Goal: Task Accomplishment & Management: Manage account settings

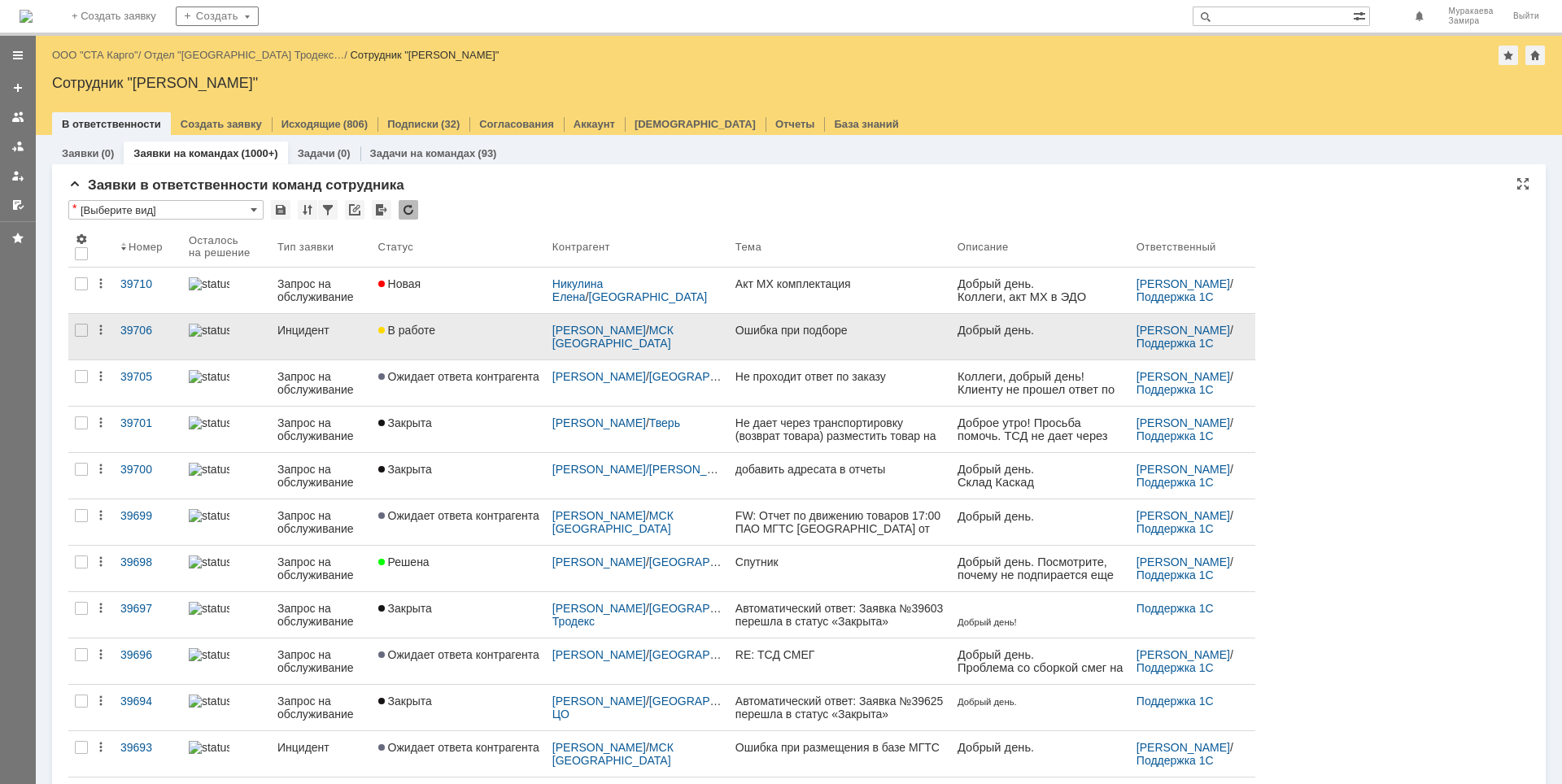
click at [321, 327] on div "Инцидент" at bounding box center [321, 330] width 88 height 13
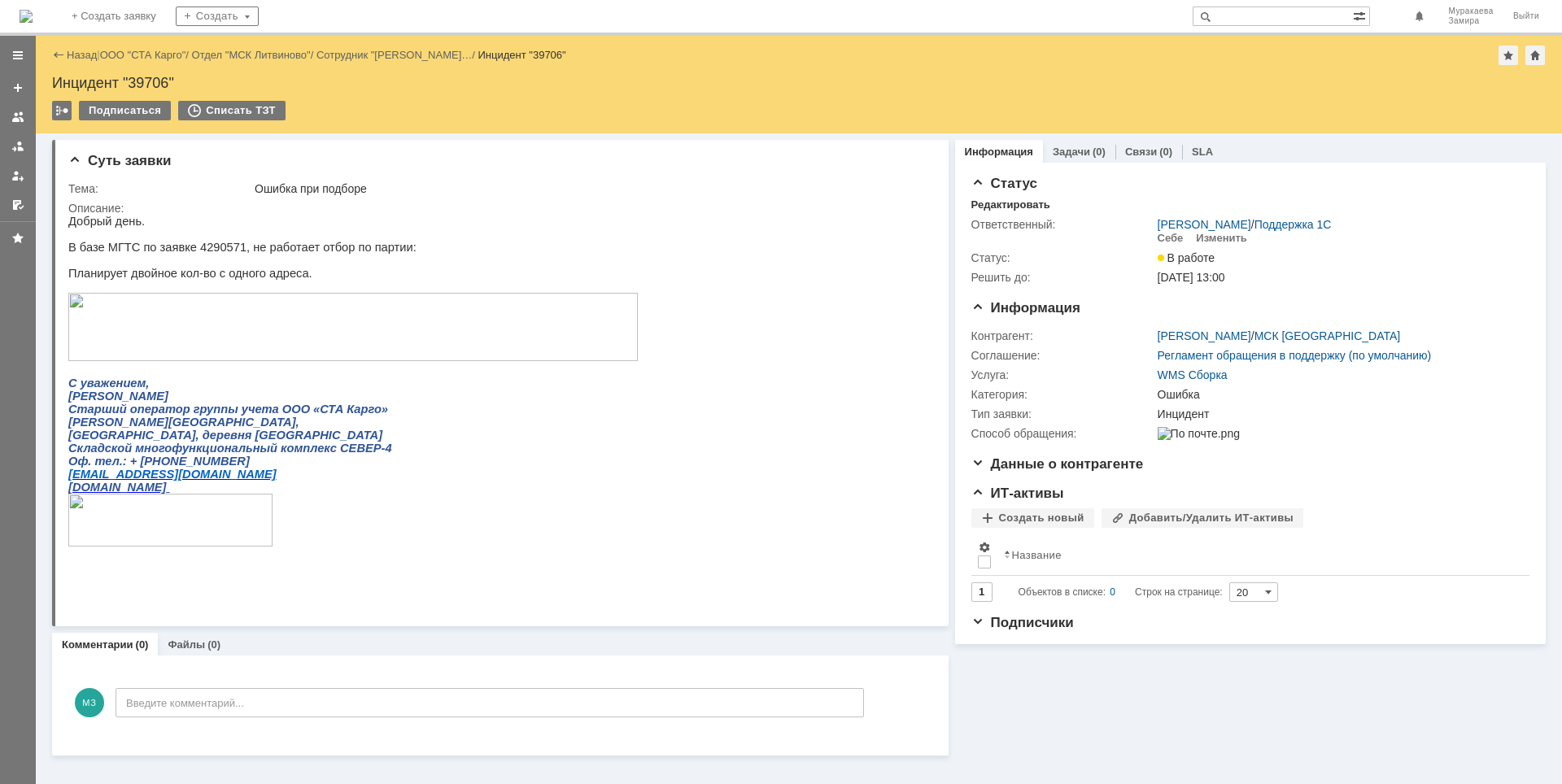
click at [181, 320] on img at bounding box center [353, 327] width 569 height 68
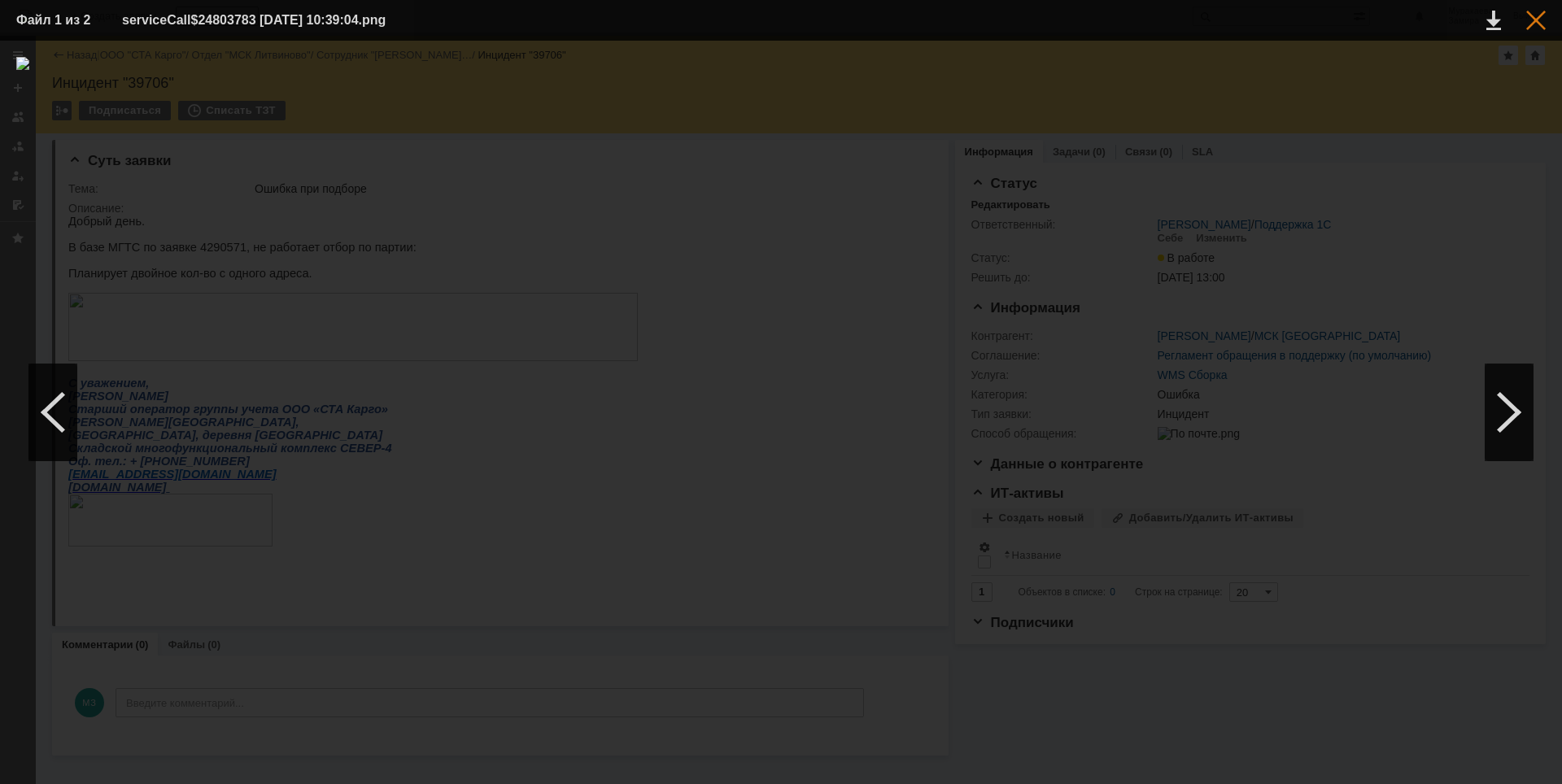
click at [1533, 24] on div at bounding box center [1535, 19] width 19 height 19
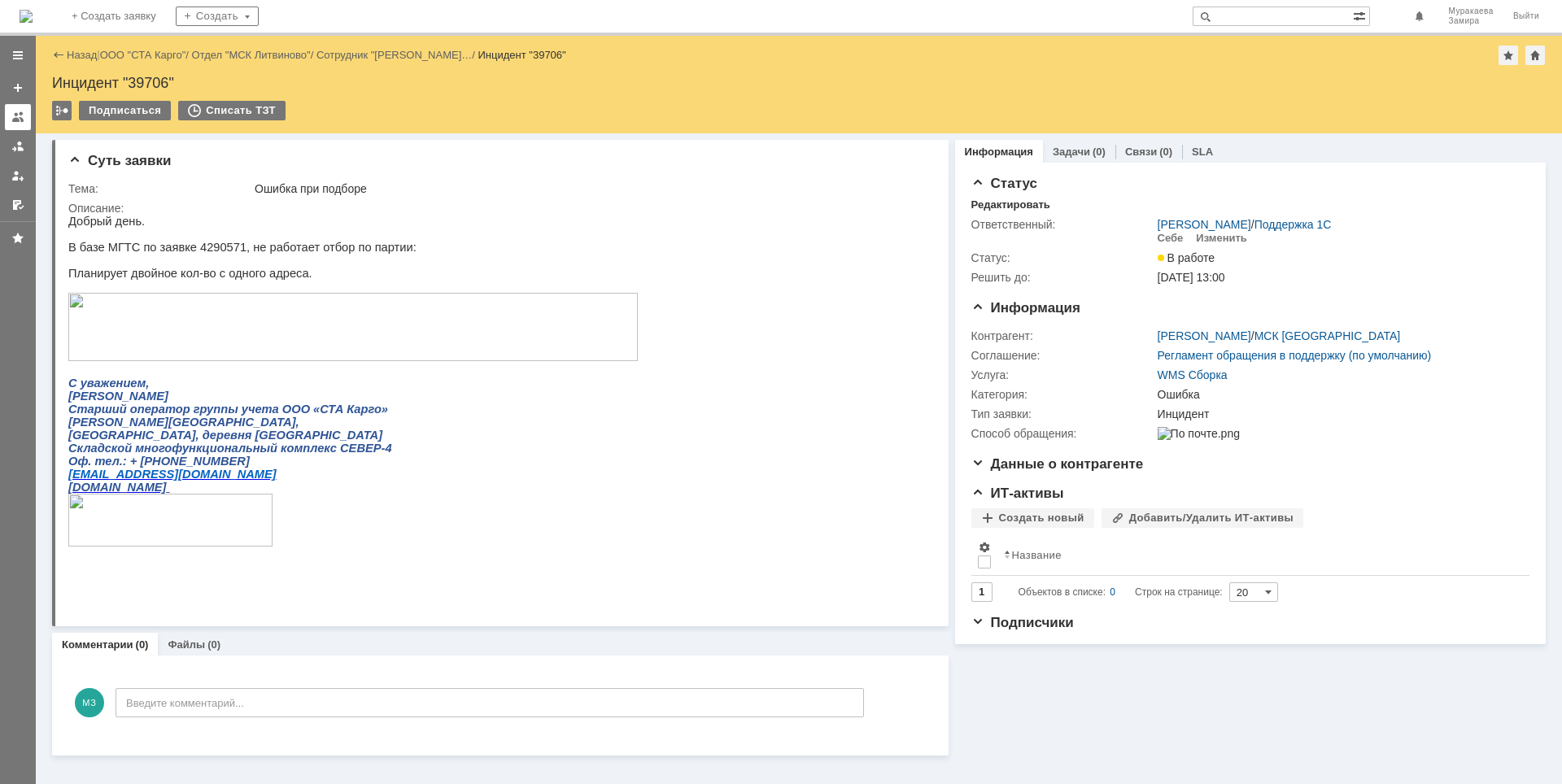
click at [17, 118] on div at bounding box center [18, 117] width 13 height 13
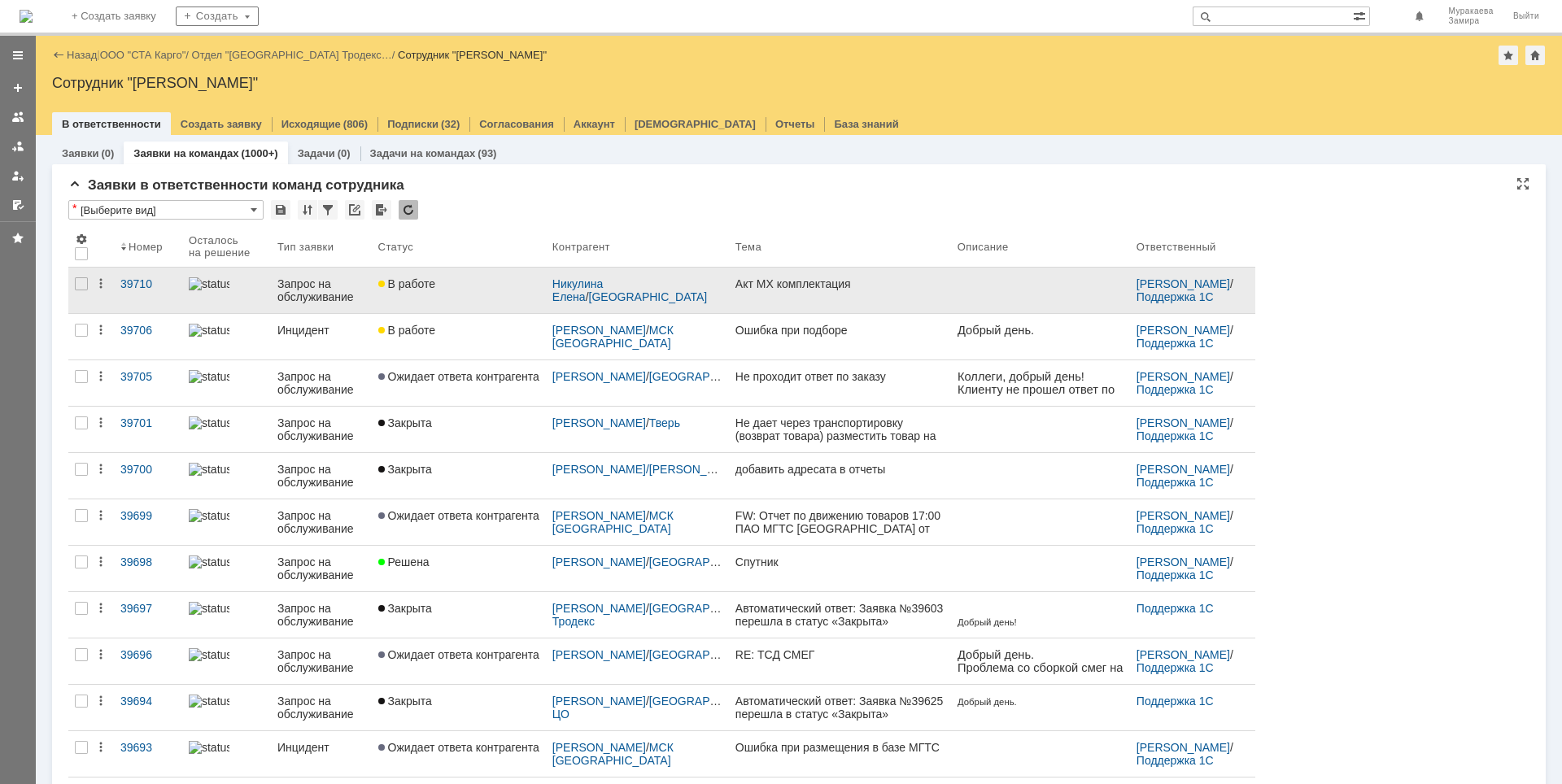
click at [323, 287] on div "Запрос на обслуживание" at bounding box center [321, 290] width 88 height 26
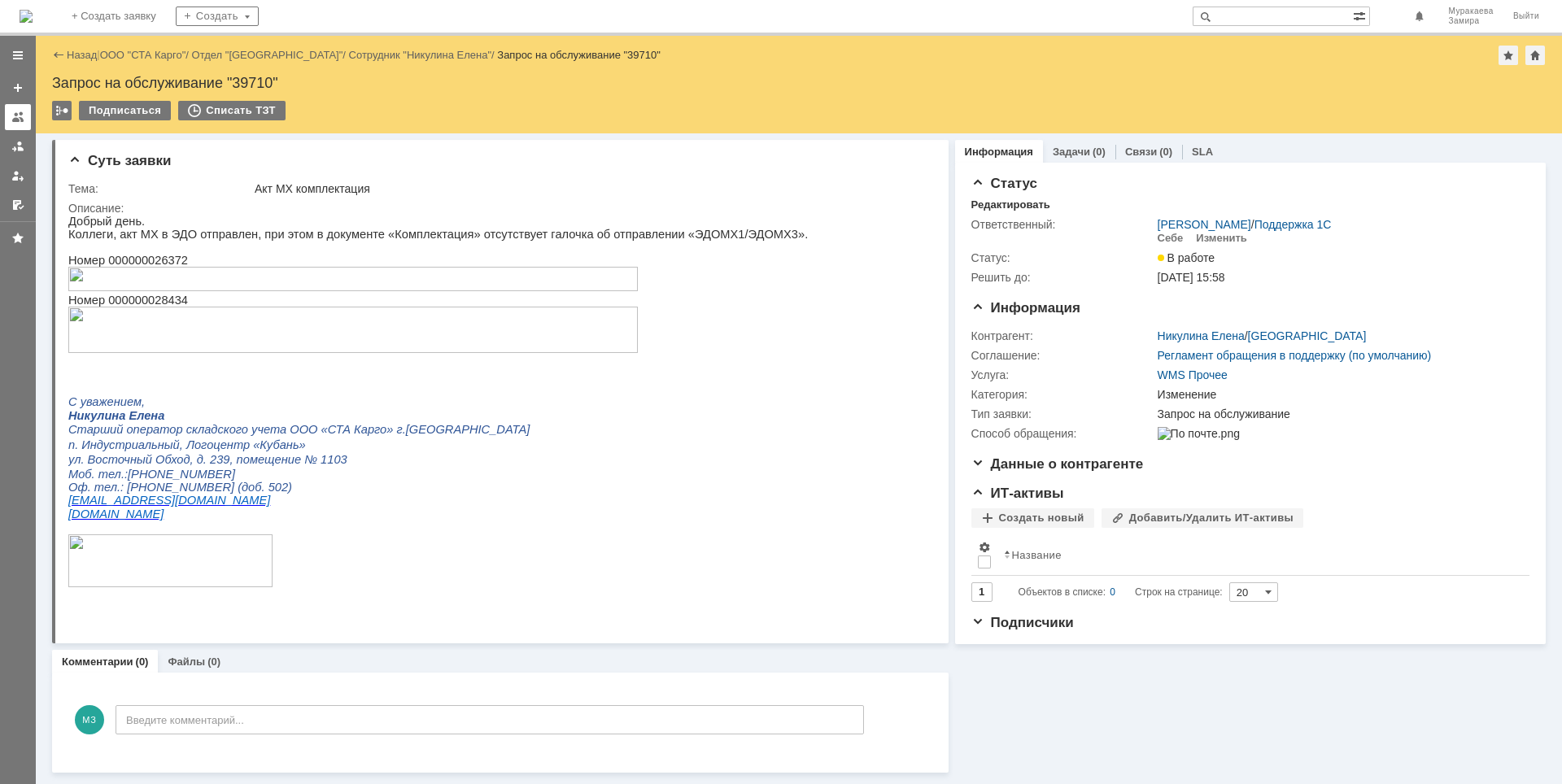
click at [17, 125] on link at bounding box center [18, 117] width 26 height 26
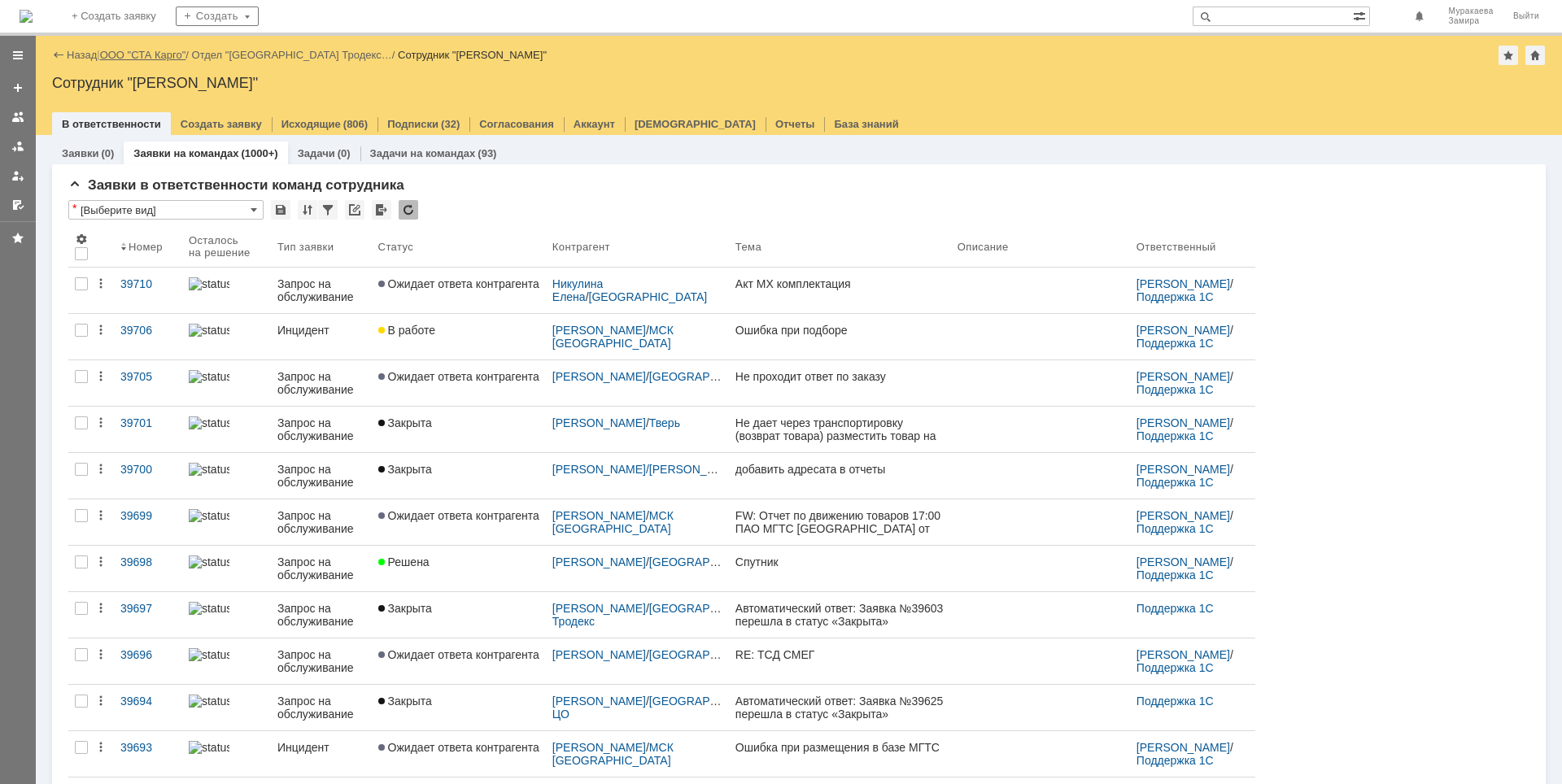
click at [160, 51] on link "ООО "СТА Карго"" at bounding box center [142, 54] width 86 height 12
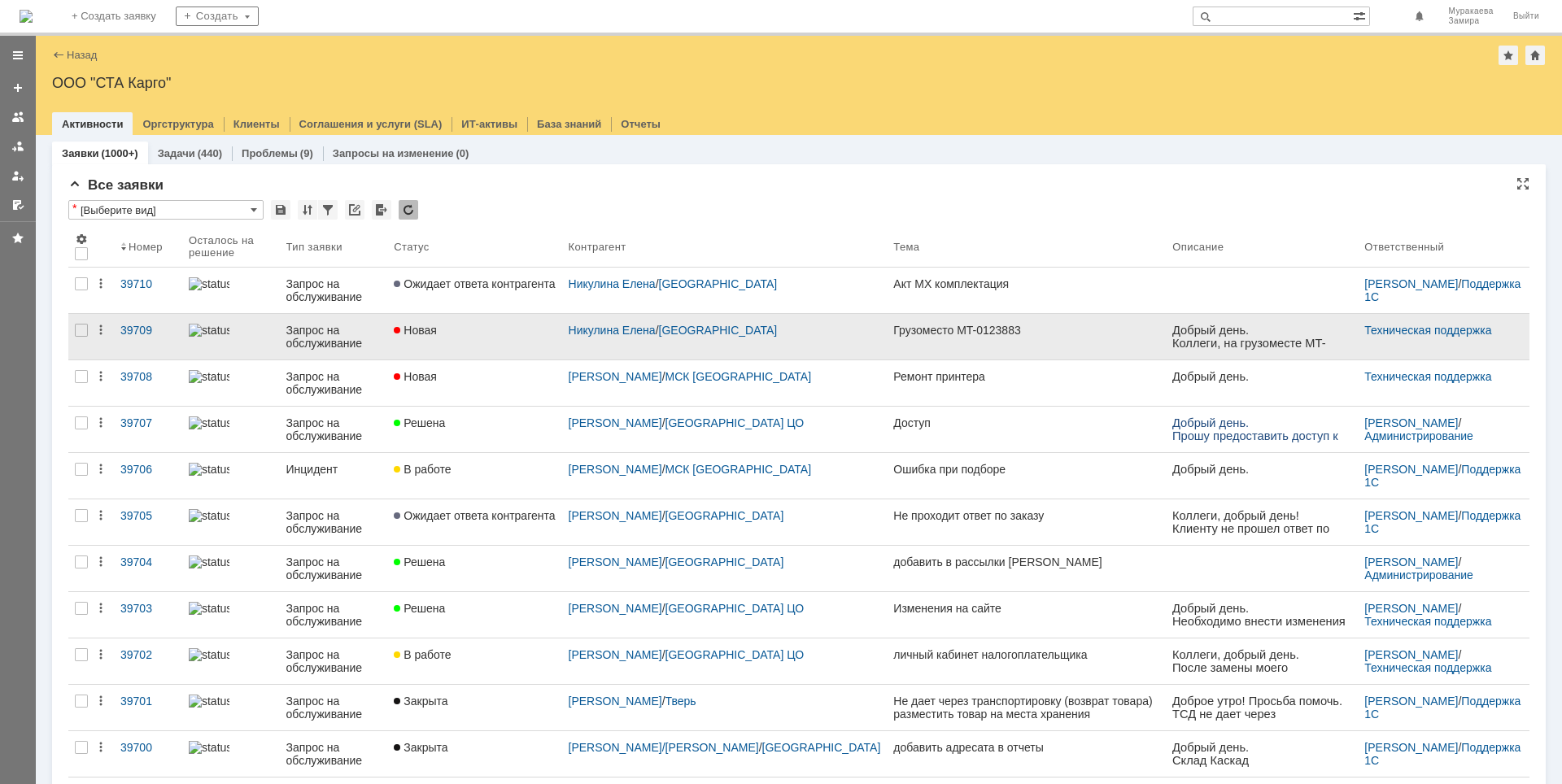
click at [321, 329] on div "Запрос на обслуживание" at bounding box center [333, 336] width 95 height 26
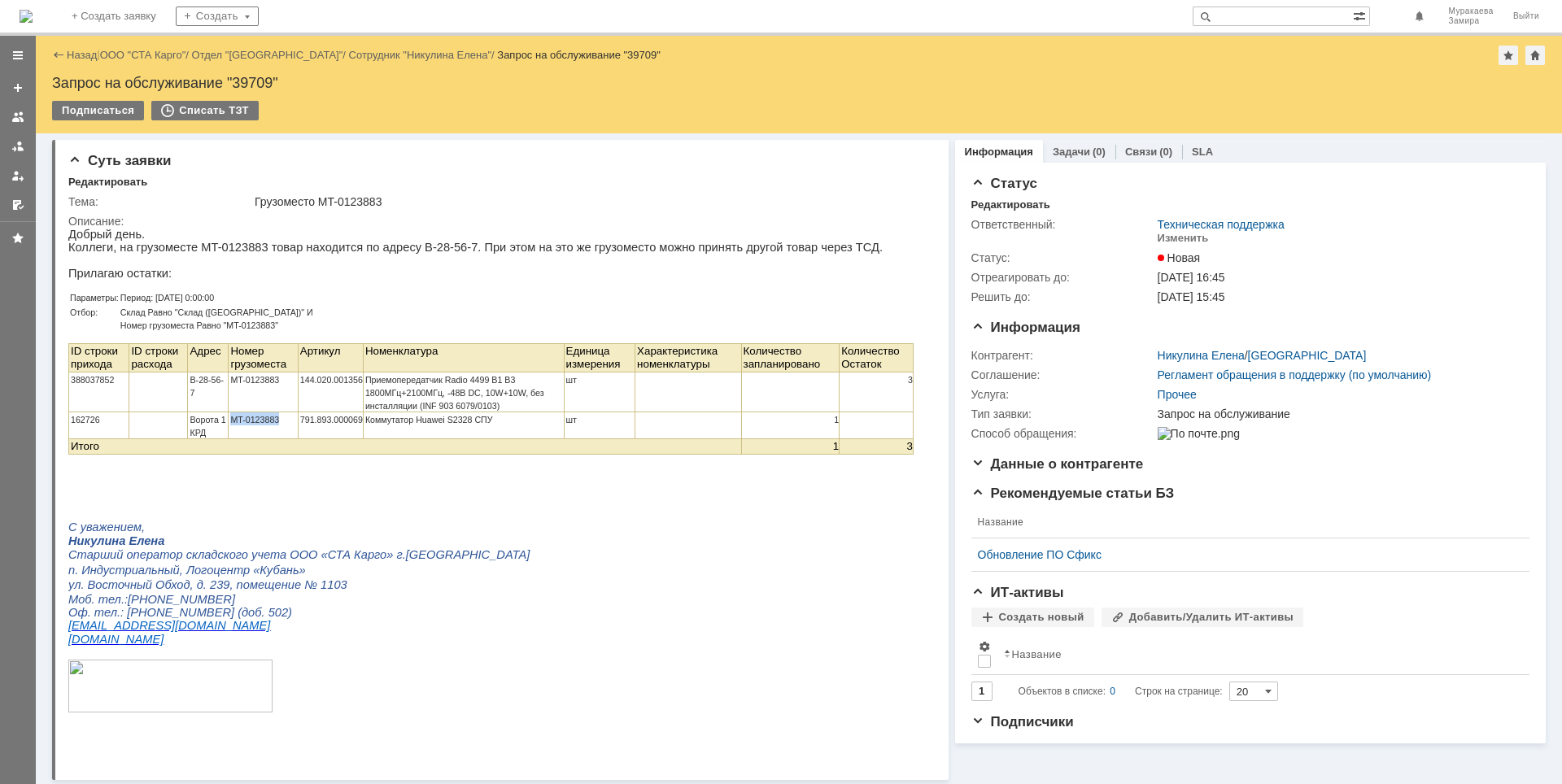
drag, startPoint x: 292, startPoint y: 437, endPoint x: 231, endPoint y: 431, distance: 61.3
click at [231, 426] on p "MT-0123883" at bounding box center [263, 418] width 67 height 13
copy span "MT-0123883"
click at [636, 520] on p at bounding box center [490, 513] width 845 height 13
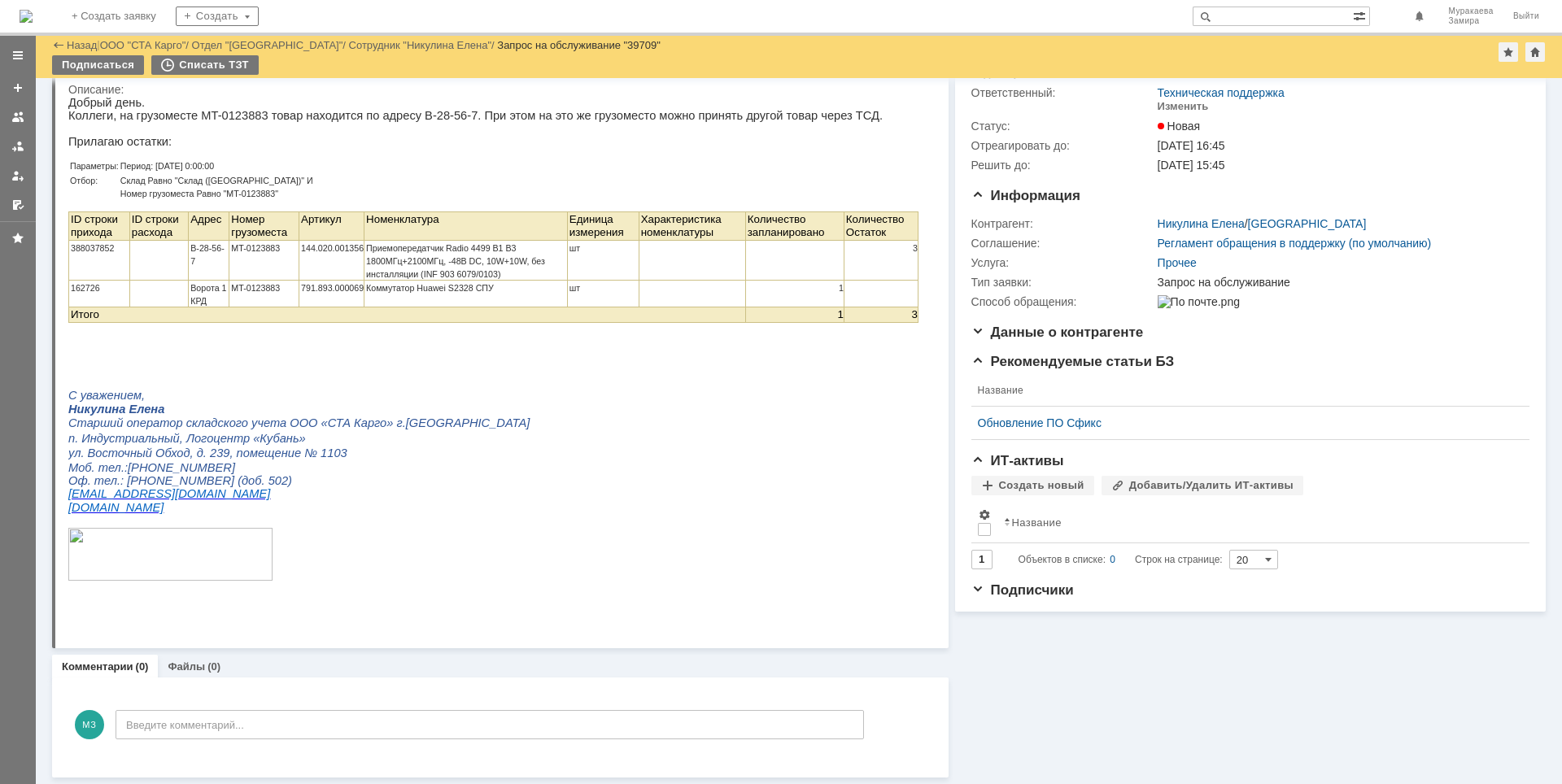
scroll to position [78, 0]
click at [8, 115] on link at bounding box center [18, 117] width 26 height 26
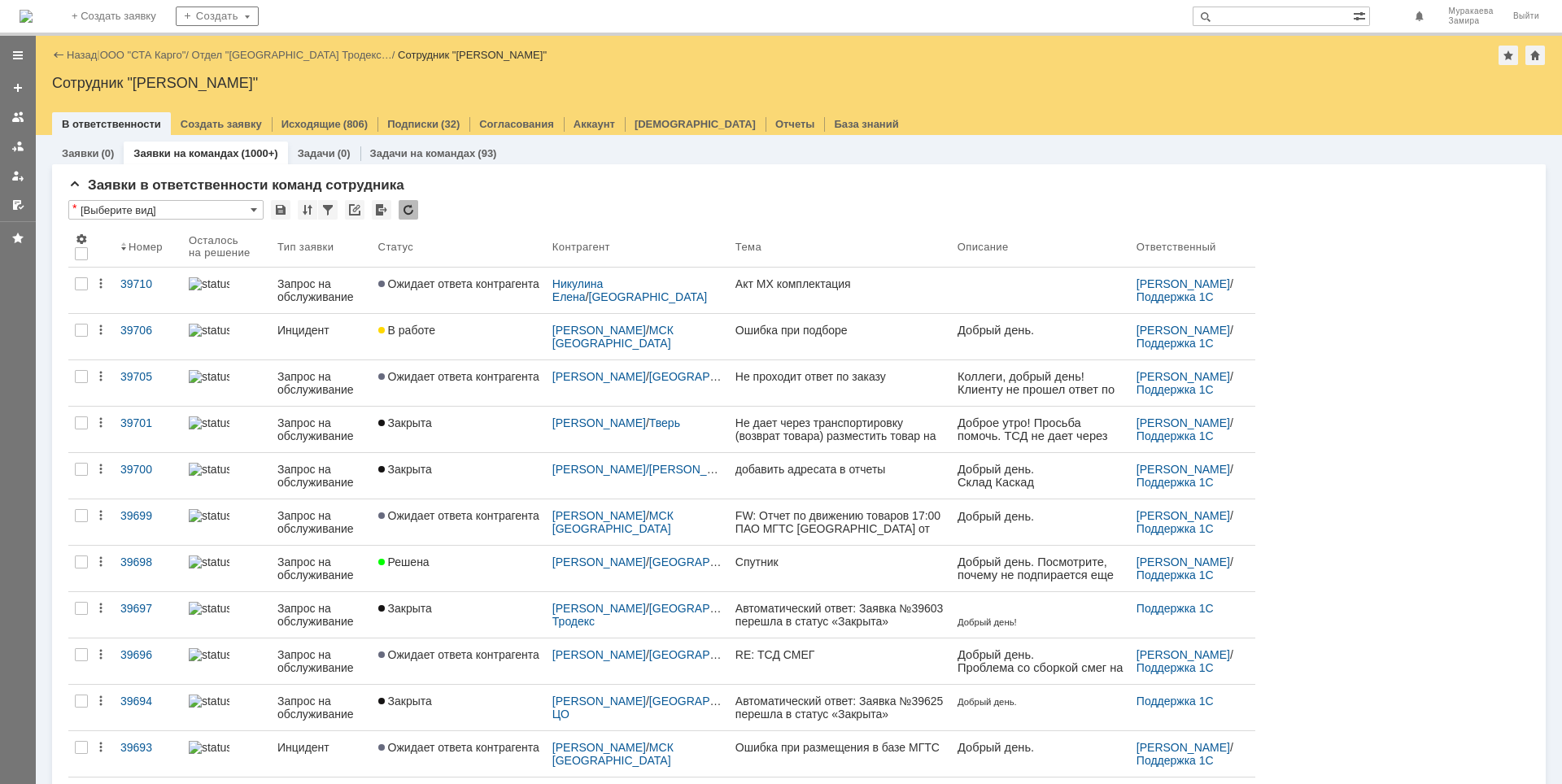
click at [119, 48] on div "Назад | ООО "СТА Карго" / Отдел "Санкт-Петербург Тродекс… / Сотрудник "Муракаев…" at bounding box center [798, 54] width 1494 height 19
click at [126, 56] on link "ООО "СТА Карго"" at bounding box center [142, 54] width 86 height 12
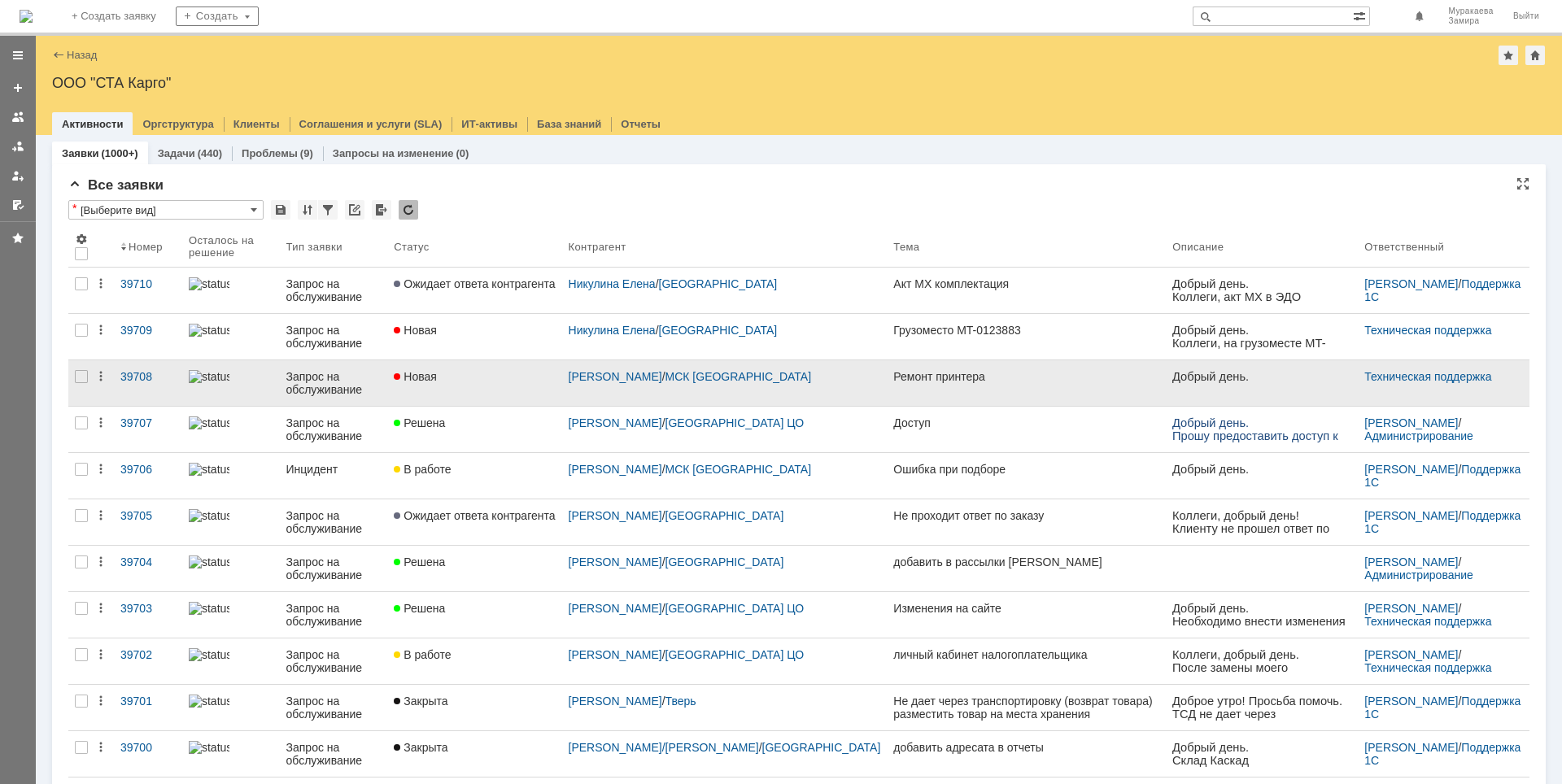
click at [303, 396] on link "Запрос на обслуживание" at bounding box center [333, 382] width 108 height 45
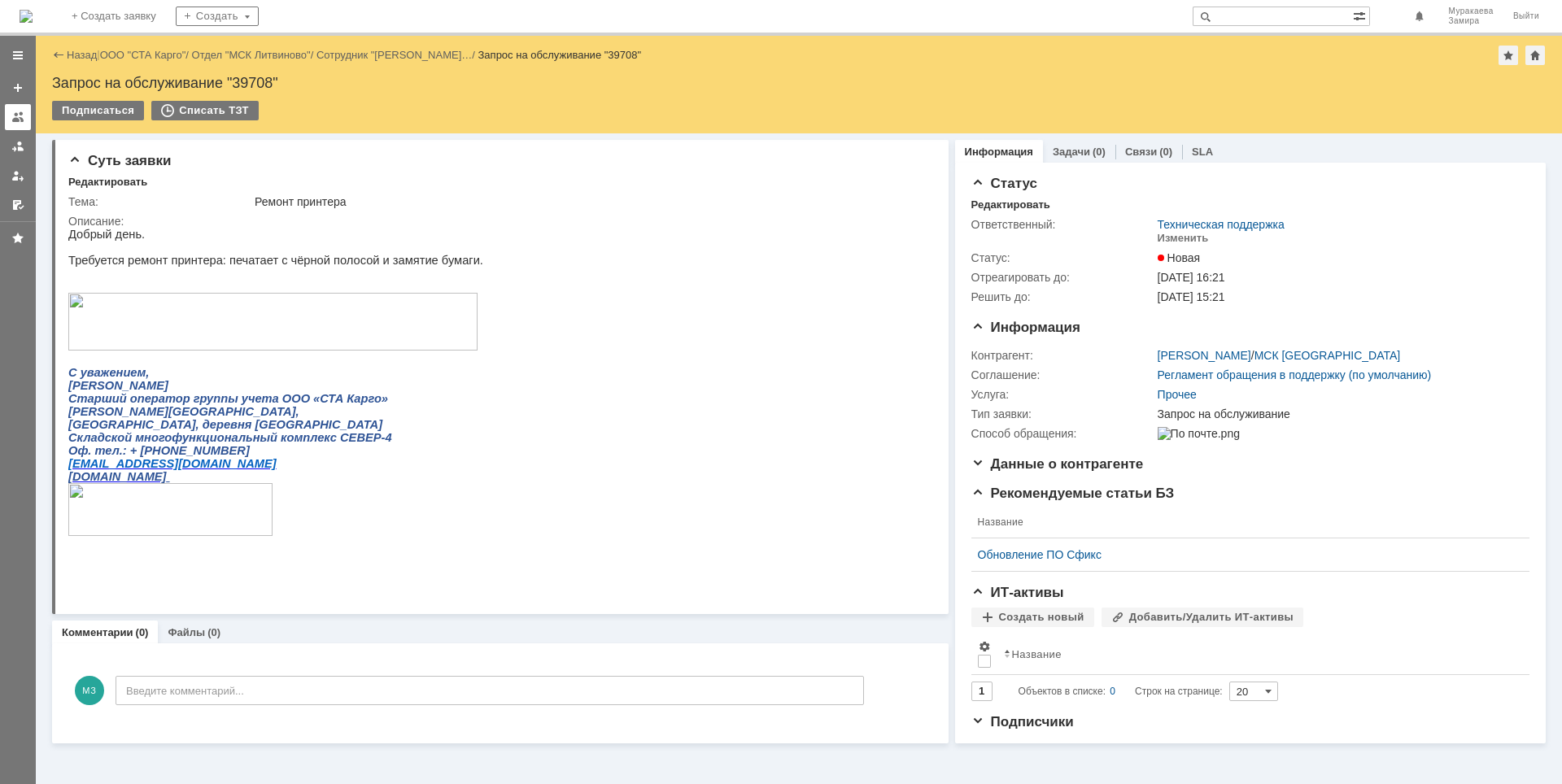
click at [15, 110] on link at bounding box center [18, 117] width 26 height 26
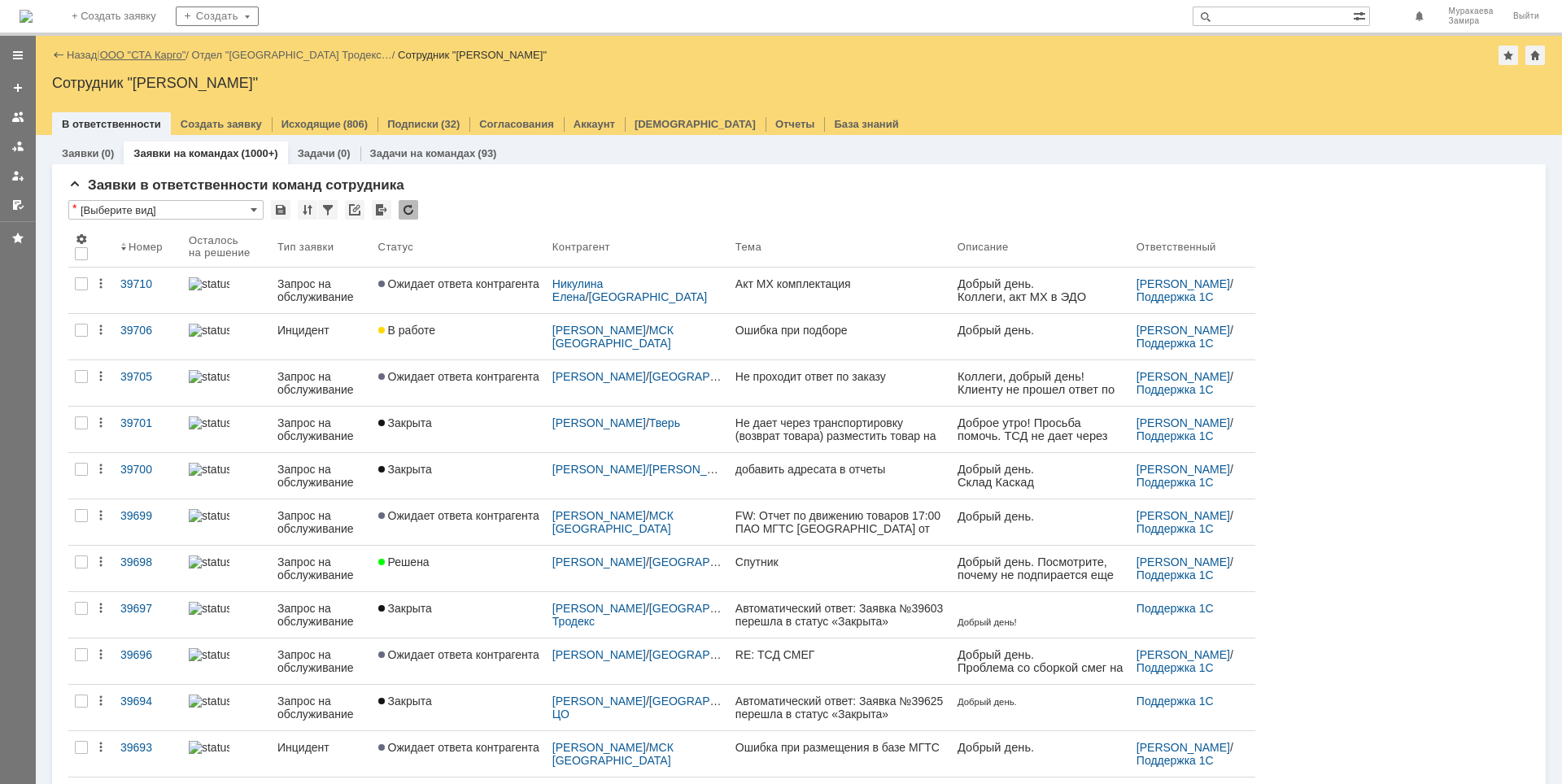
click at [159, 54] on link "ООО "СТА Карго"" at bounding box center [142, 54] width 86 height 12
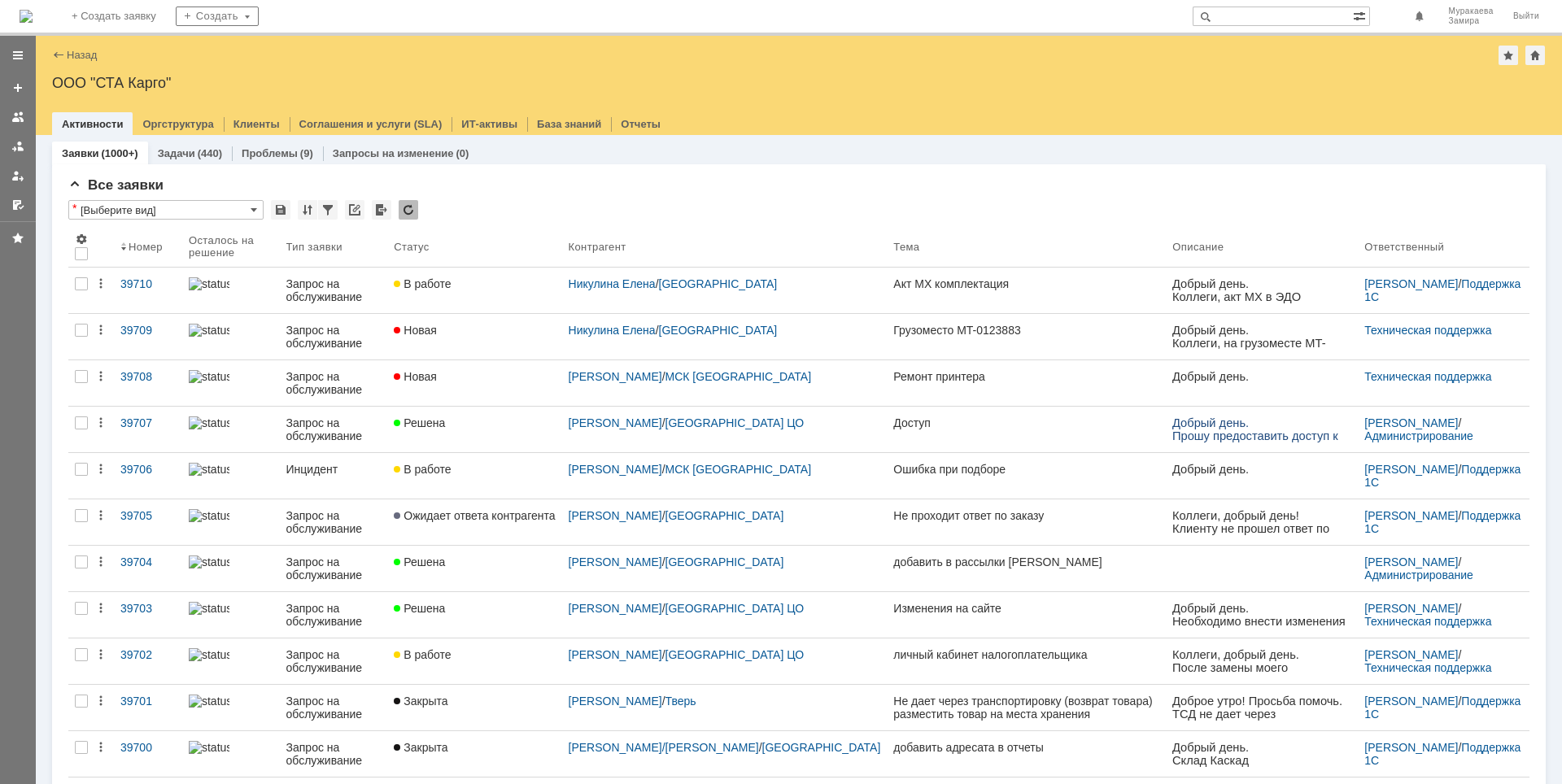
click at [159, 53] on div "Назад | ООО "СТА Карго"" at bounding box center [798, 54] width 1494 height 19
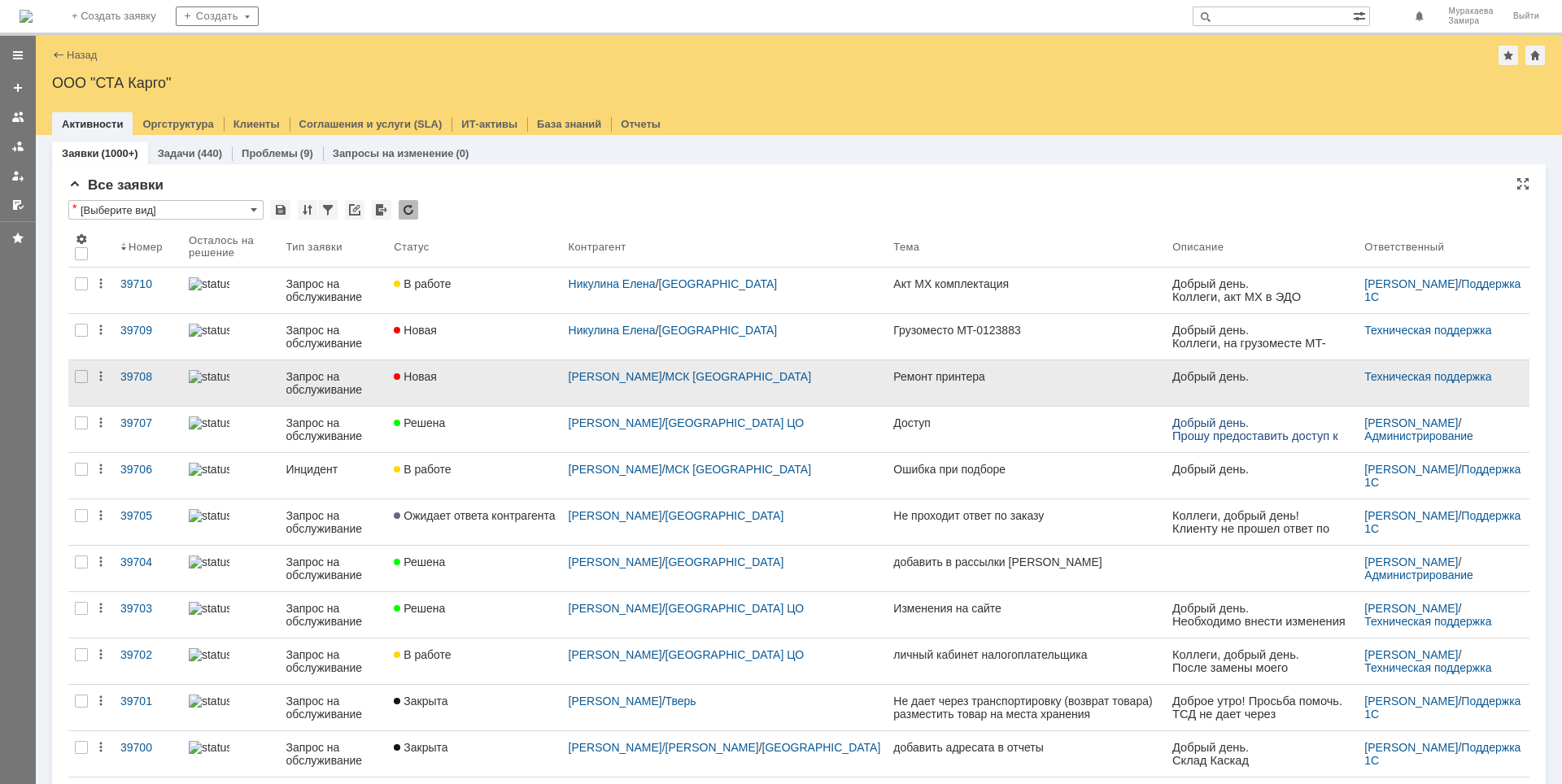
click at [339, 376] on div "Запрос на обслуживание" at bounding box center [333, 383] width 95 height 26
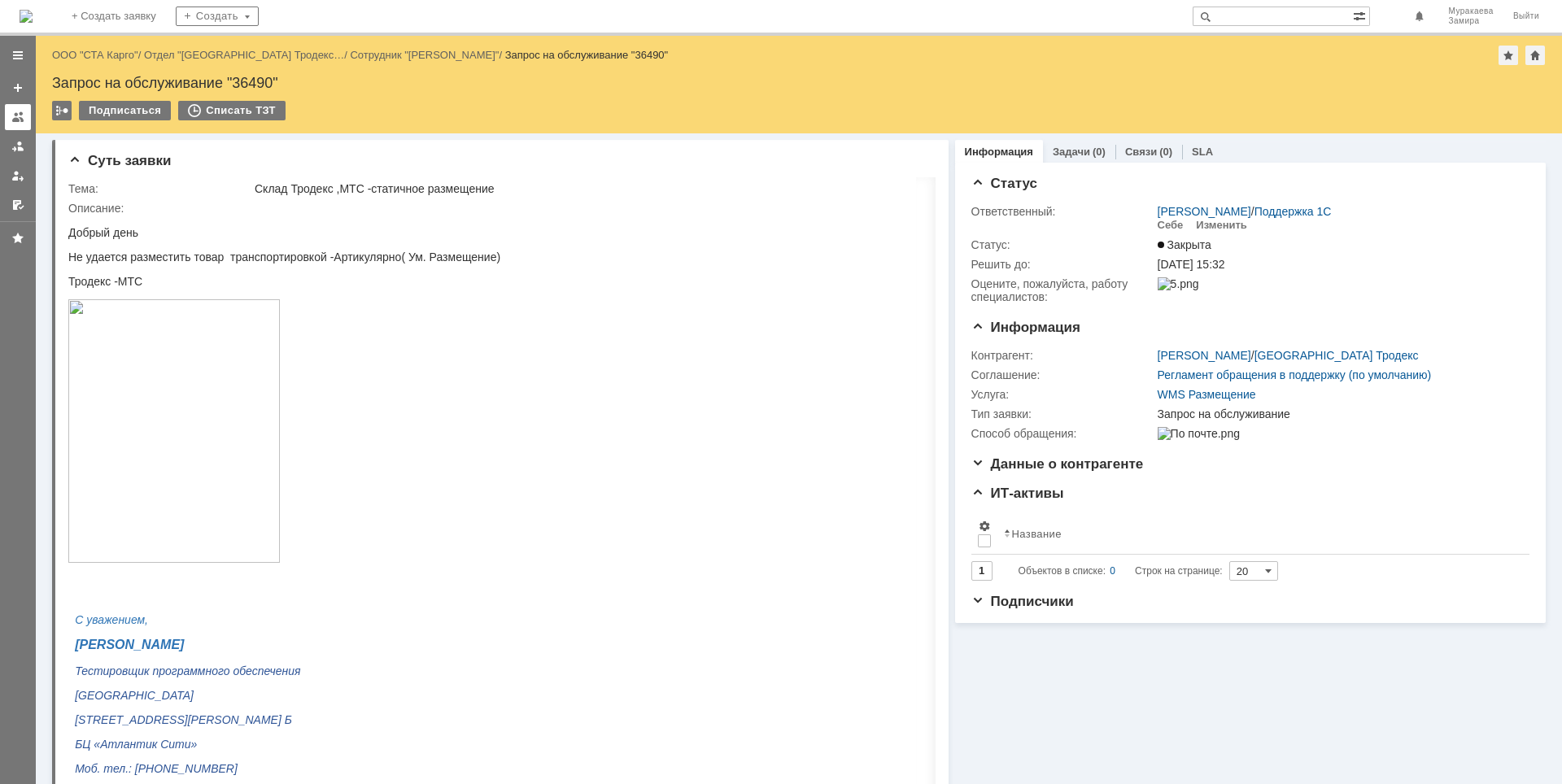
click at [24, 124] on link at bounding box center [18, 117] width 26 height 26
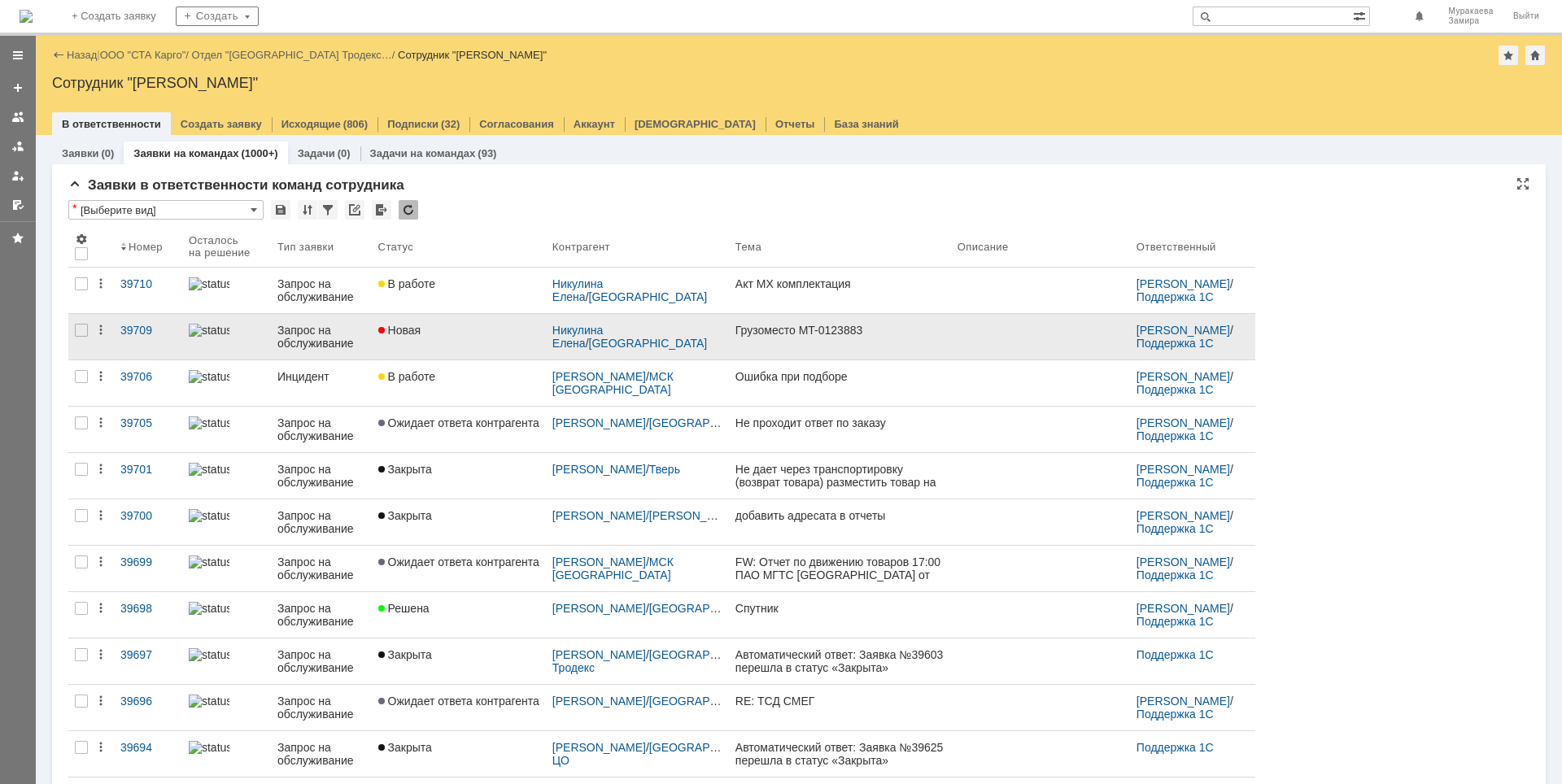
click at [326, 337] on div "Запрос на обслуживание" at bounding box center [321, 336] width 88 height 26
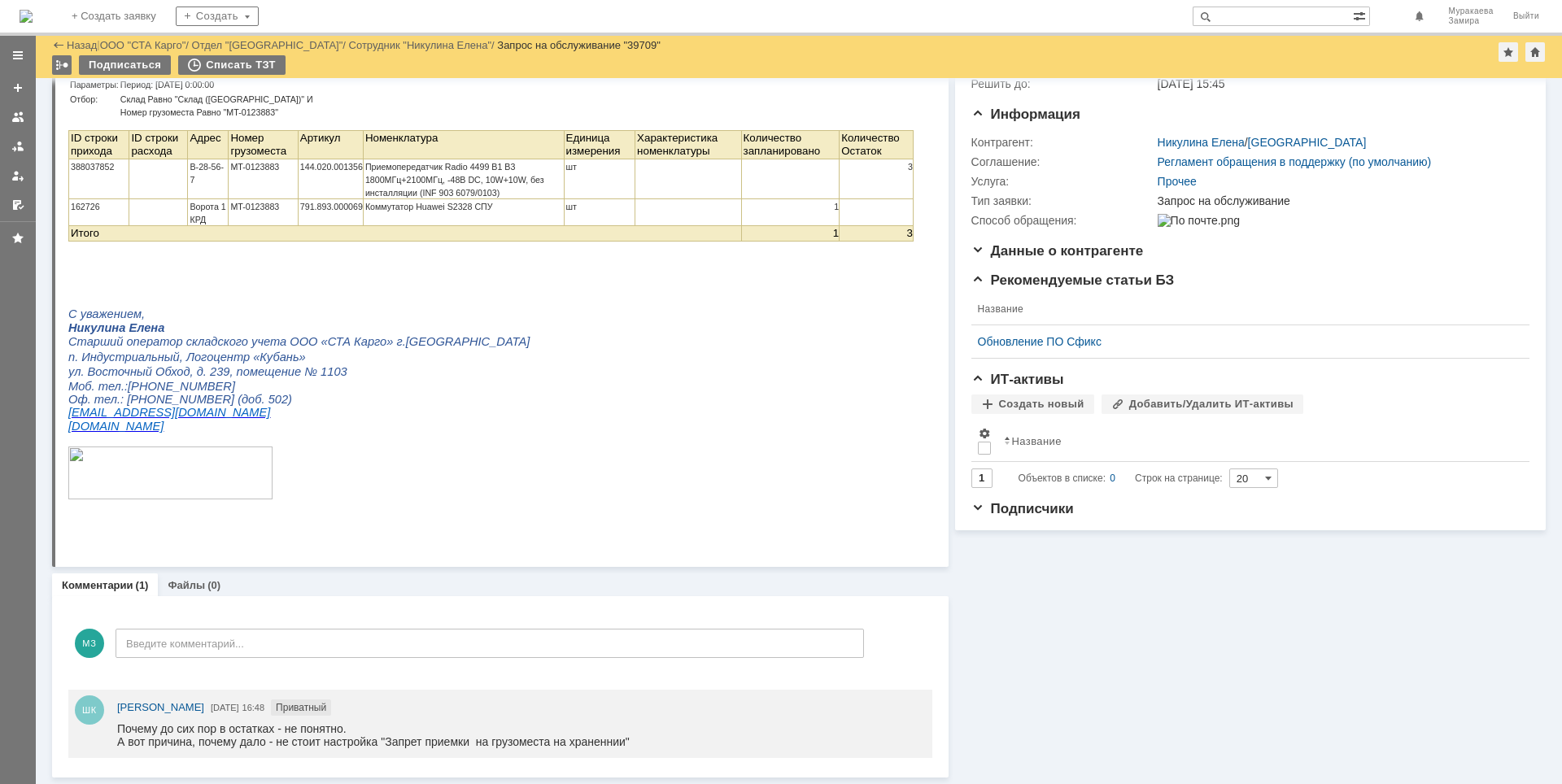
scroll to position [159, 0]
click at [18, 123] on div at bounding box center [18, 117] width 13 height 13
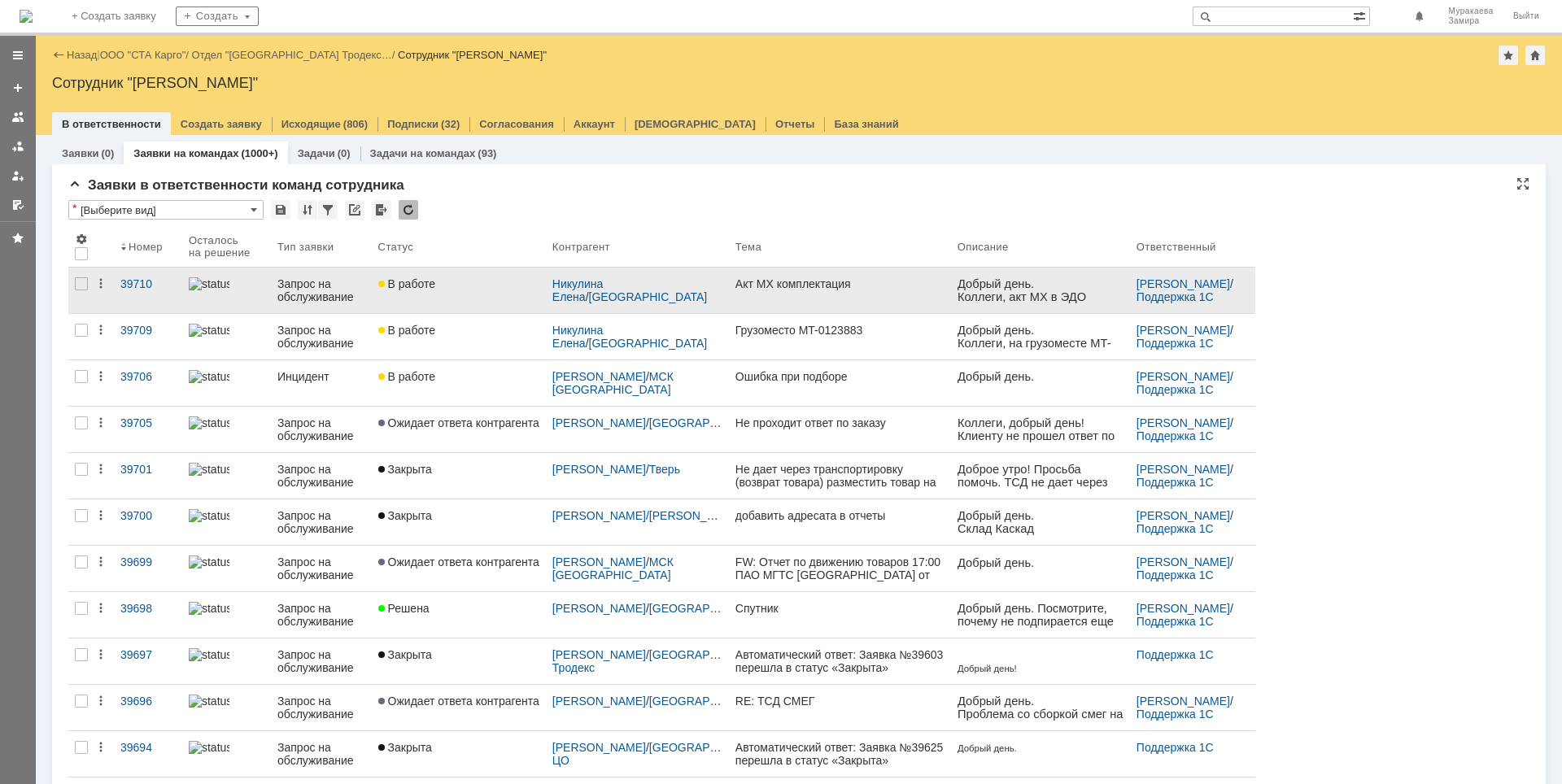
click at [301, 283] on div "Запрос на обслуживание" at bounding box center [321, 290] width 88 height 26
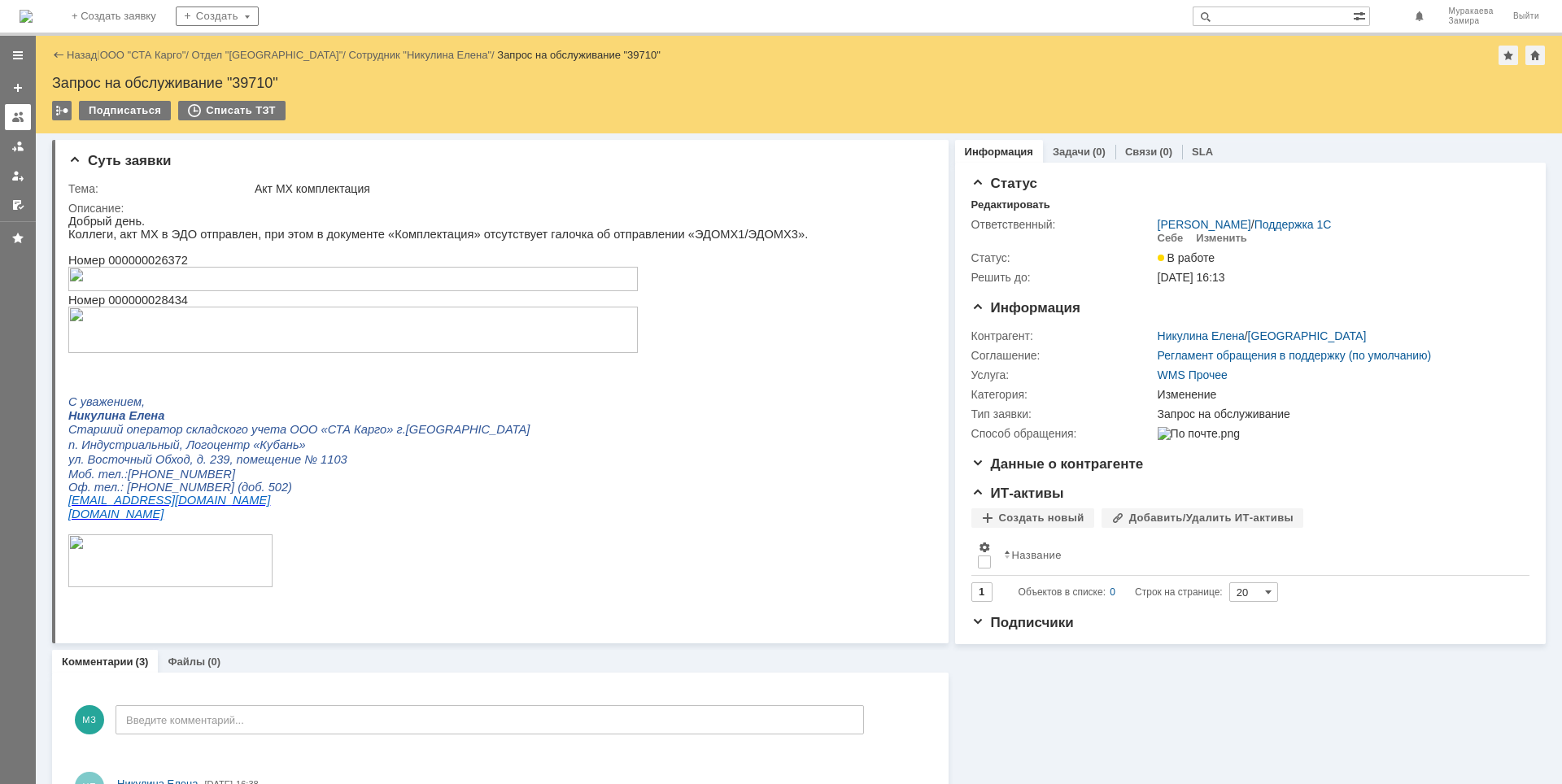
click at [8, 110] on link at bounding box center [18, 117] width 26 height 26
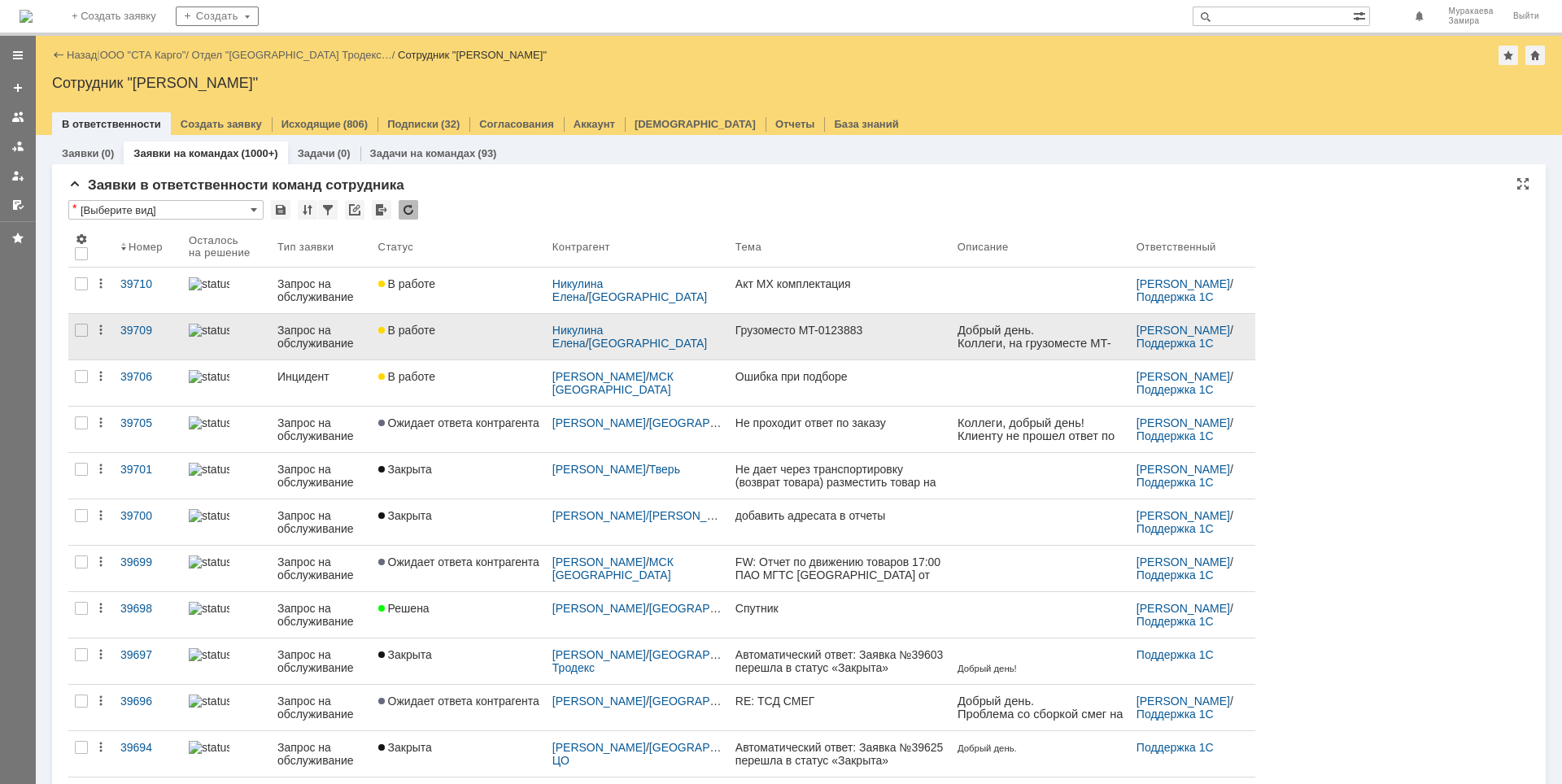
click at [301, 331] on div "Запрос на обслуживание" at bounding box center [321, 336] width 88 height 26
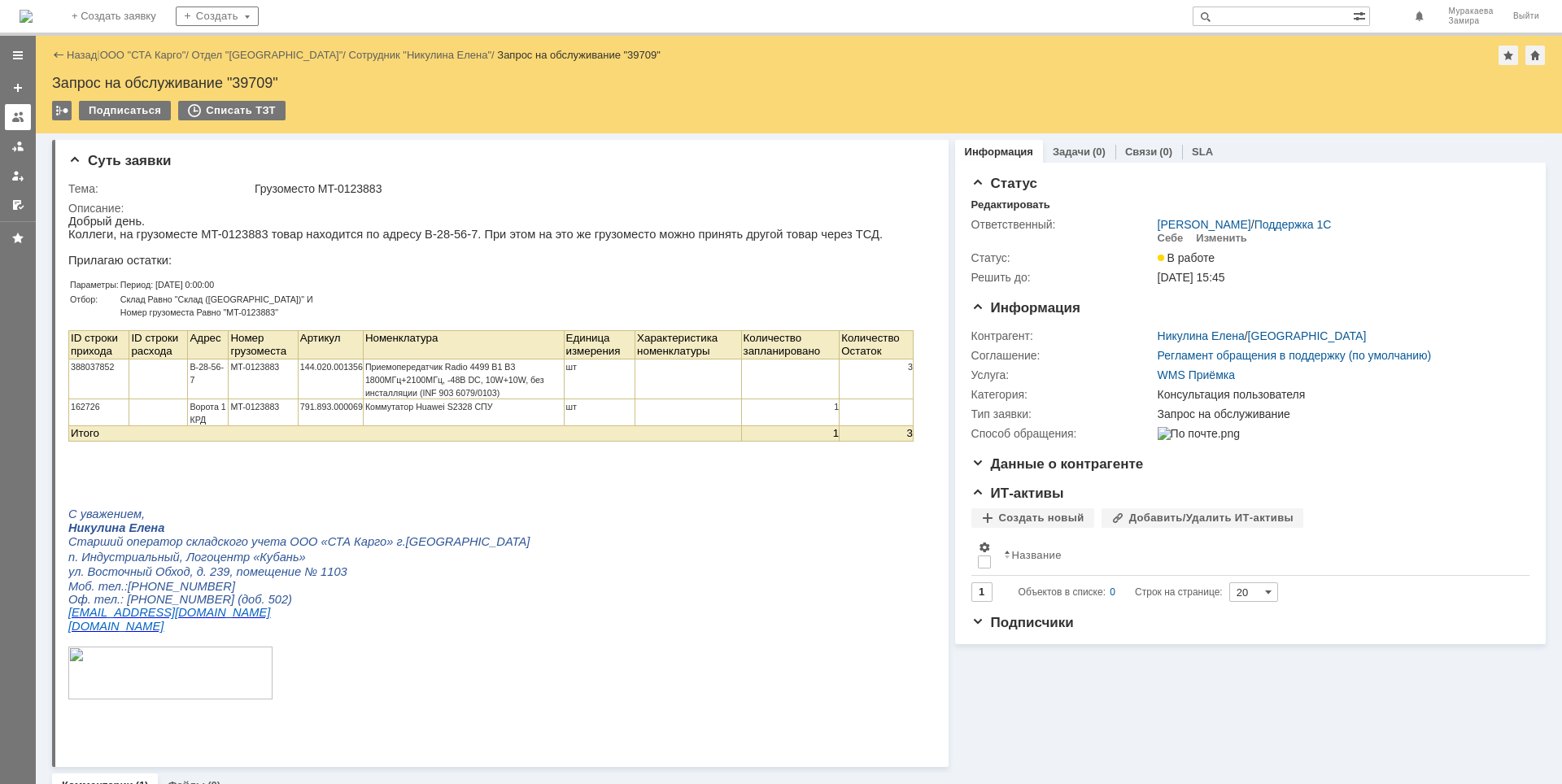
click at [17, 121] on div at bounding box center [18, 117] width 13 height 13
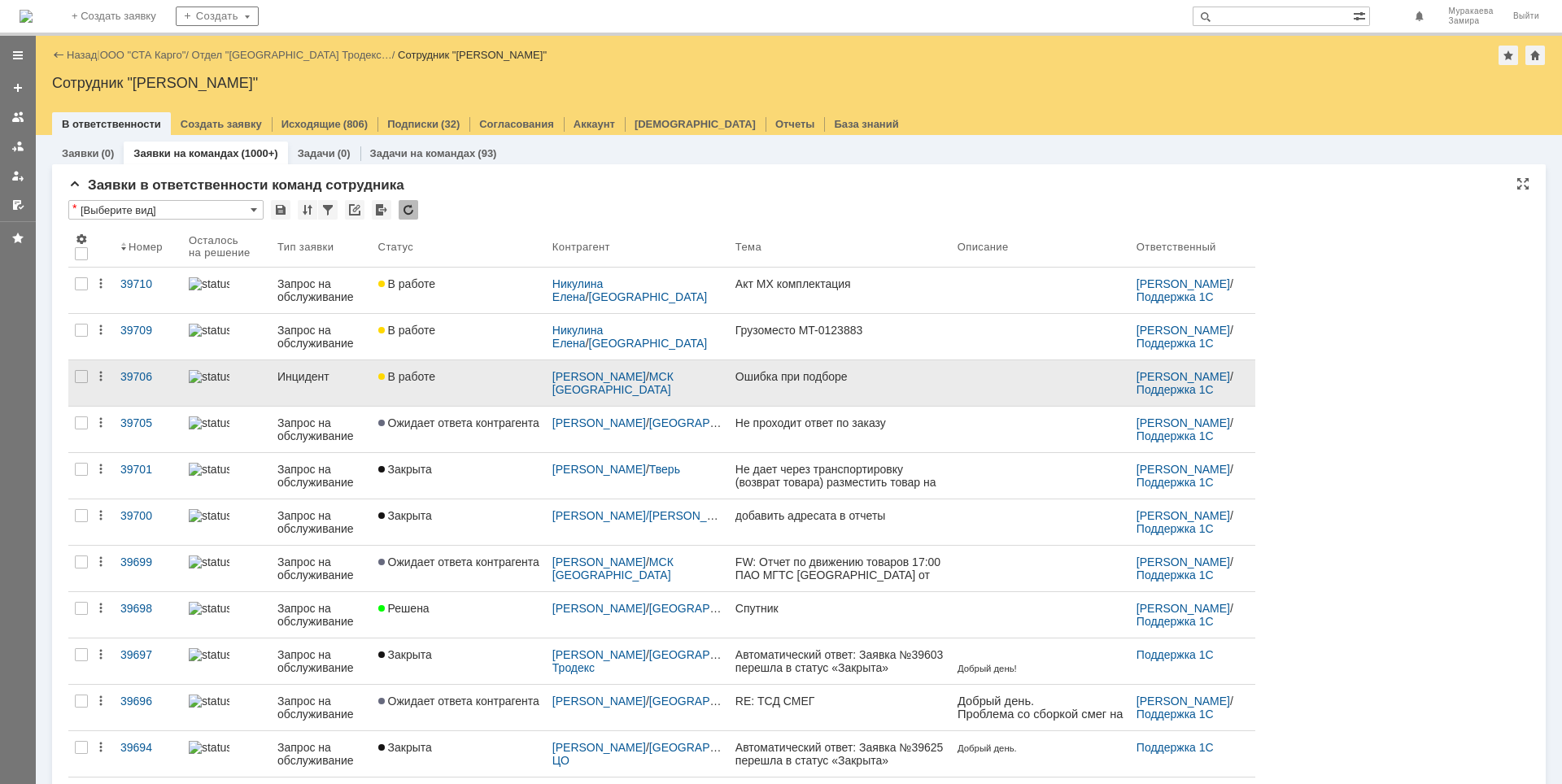
click at [287, 381] on div "Инцидент" at bounding box center [321, 377] width 88 height 13
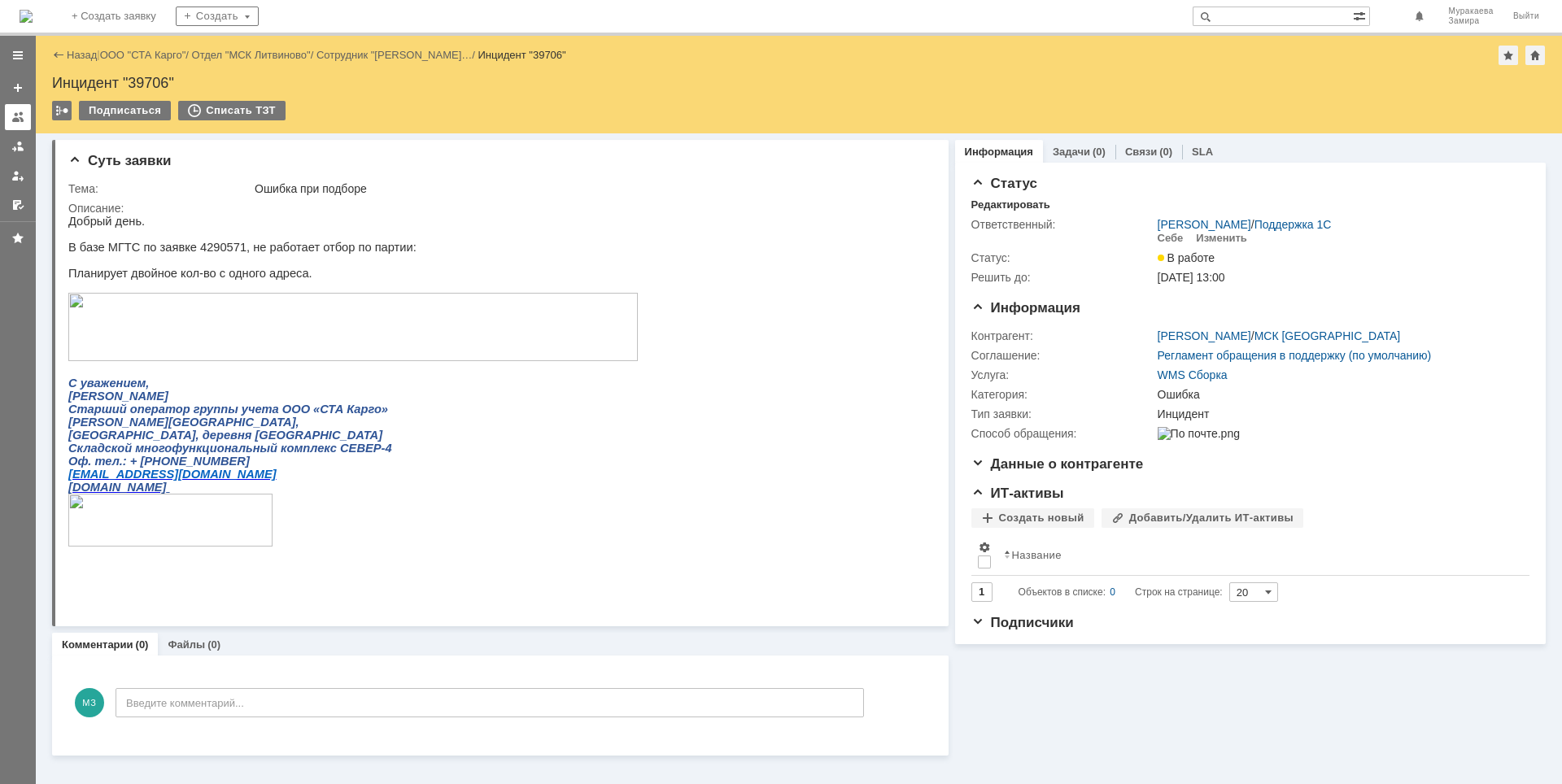
click at [17, 116] on div at bounding box center [18, 117] width 13 height 13
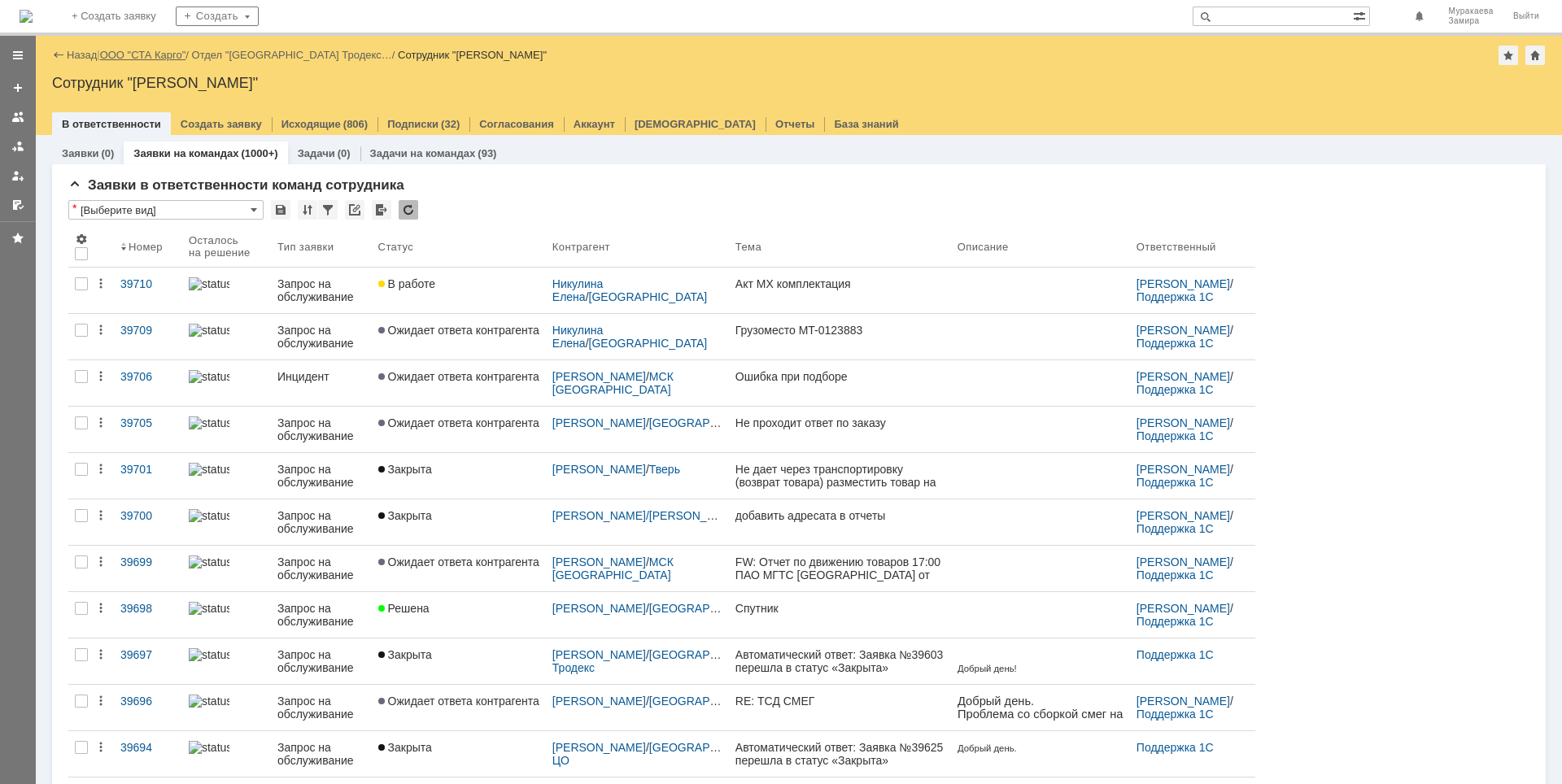
click at [136, 53] on link "ООО "СТА Карго"" at bounding box center [142, 54] width 86 height 12
